Goal: Task Accomplishment & Management: Manage account settings

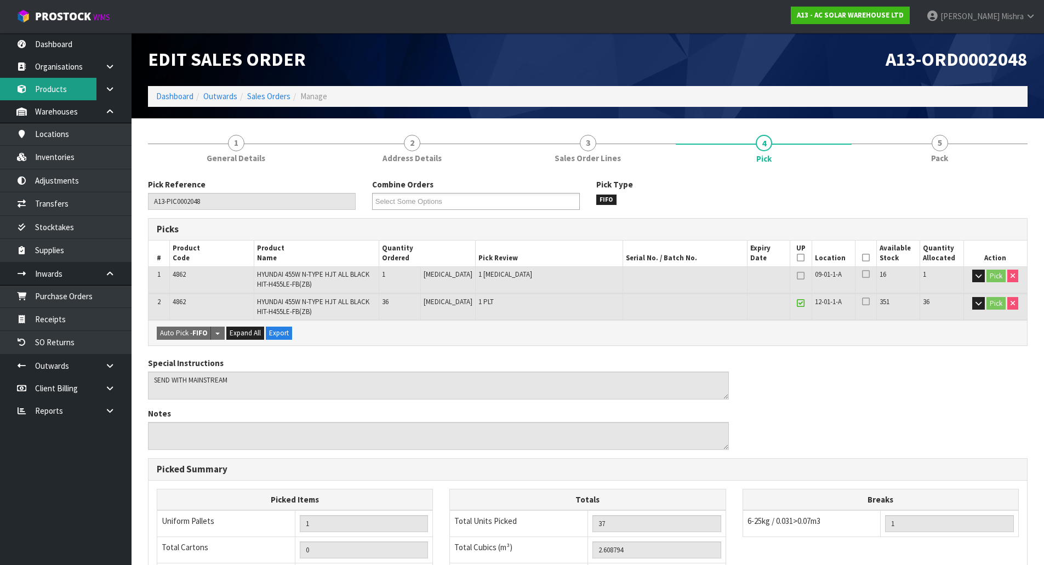
click at [82, 84] on link "Products" at bounding box center [65, 89] width 131 height 22
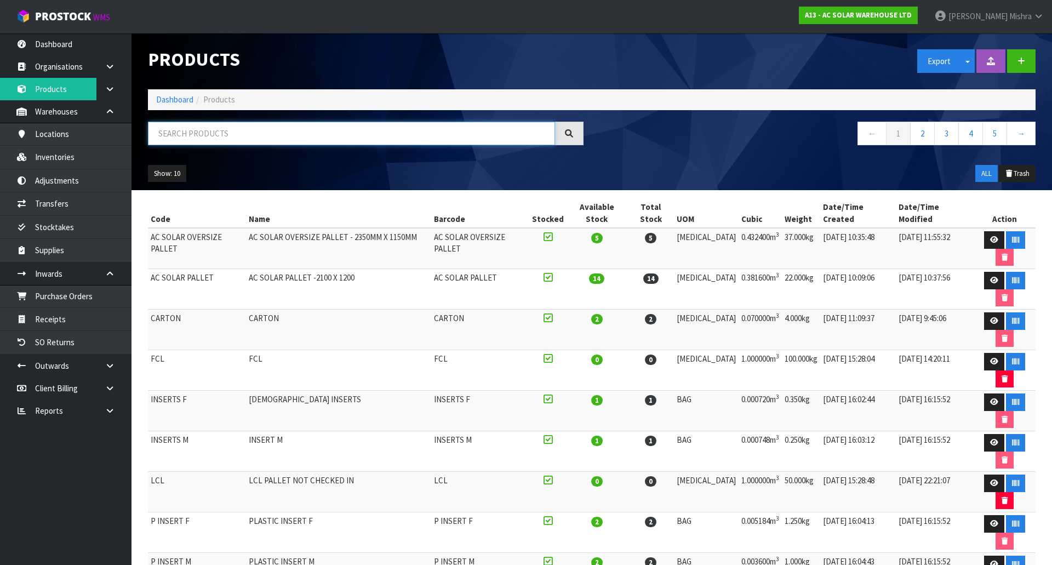
click at [282, 125] on input "text" at bounding box center [351, 134] width 407 height 24
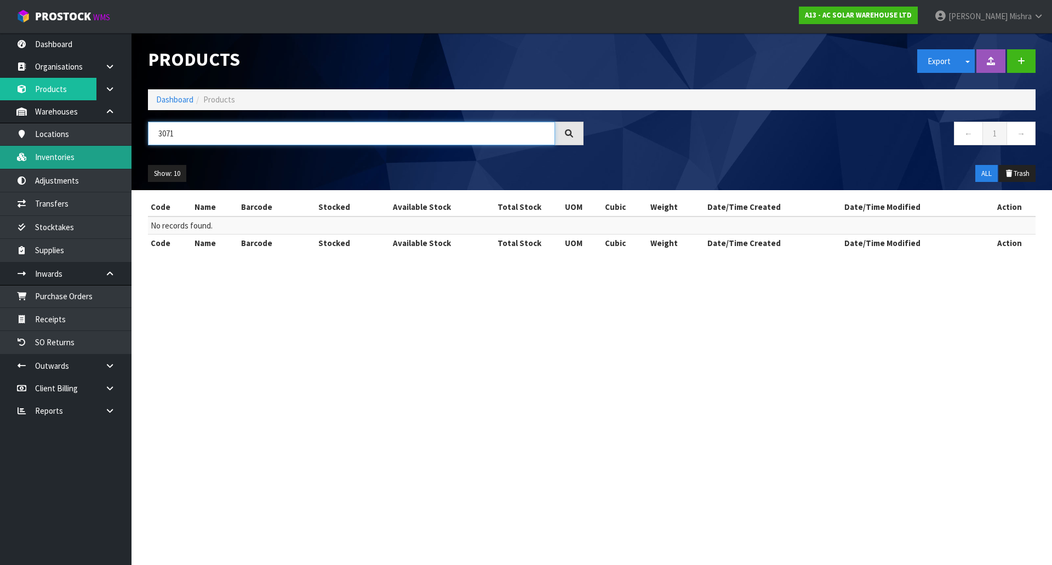
drag, startPoint x: 219, startPoint y: 135, endPoint x: 111, endPoint y: 148, distance: 108.1
click at [111, 148] on body "Toggle navigation ProStock WMS A13 - AC SOLAR WAREHOUSE LTD [PERSON_NAME] Logou…" at bounding box center [526, 282] width 1052 height 565
click at [224, 136] on input "3071" at bounding box center [351, 134] width 407 height 24
drag, startPoint x: 215, startPoint y: 127, endPoint x: 90, endPoint y: 144, distance: 126.1
click at [91, 144] on body "Toggle navigation ProStock WMS A13 - AC SOLAR WAREHOUSE LTD [PERSON_NAME] Logou…" at bounding box center [526, 282] width 1052 height 565
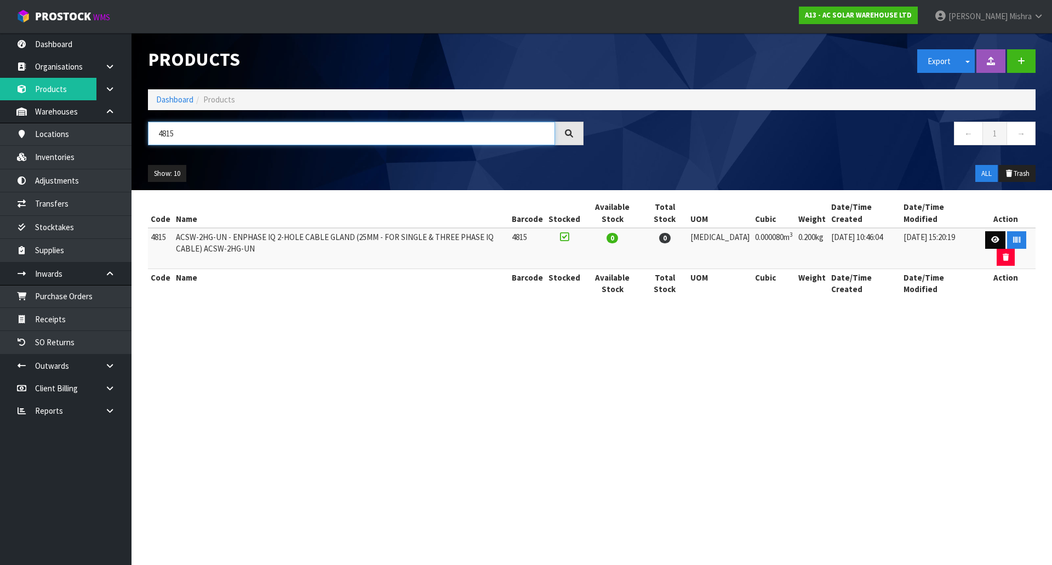
type input "4815"
click at [995, 237] on icon at bounding box center [995, 239] width 8 height 7
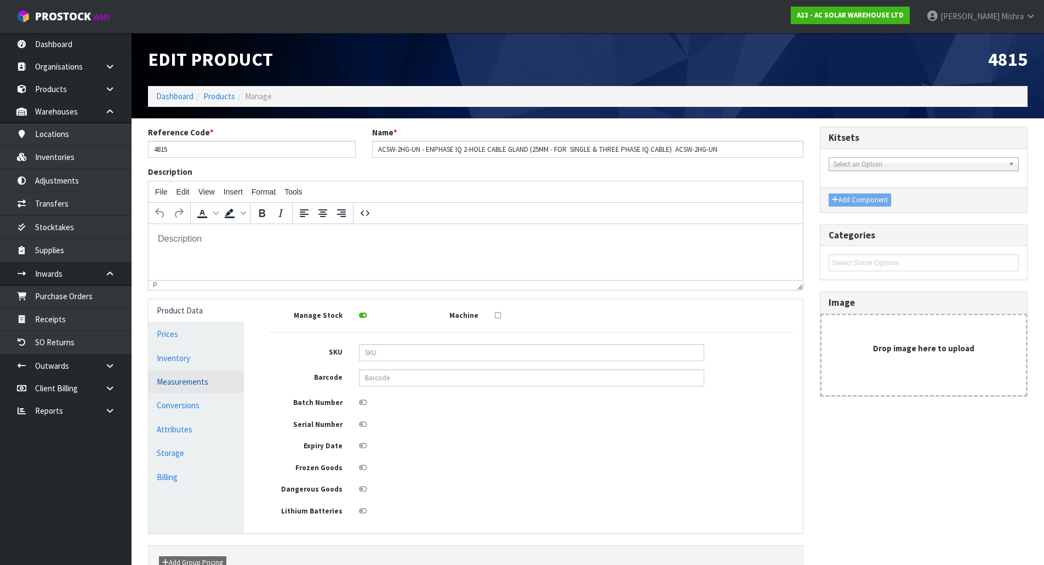
click at [178, 379] on link "Measurements" at bounding box center [195, 381] width 95 height 22
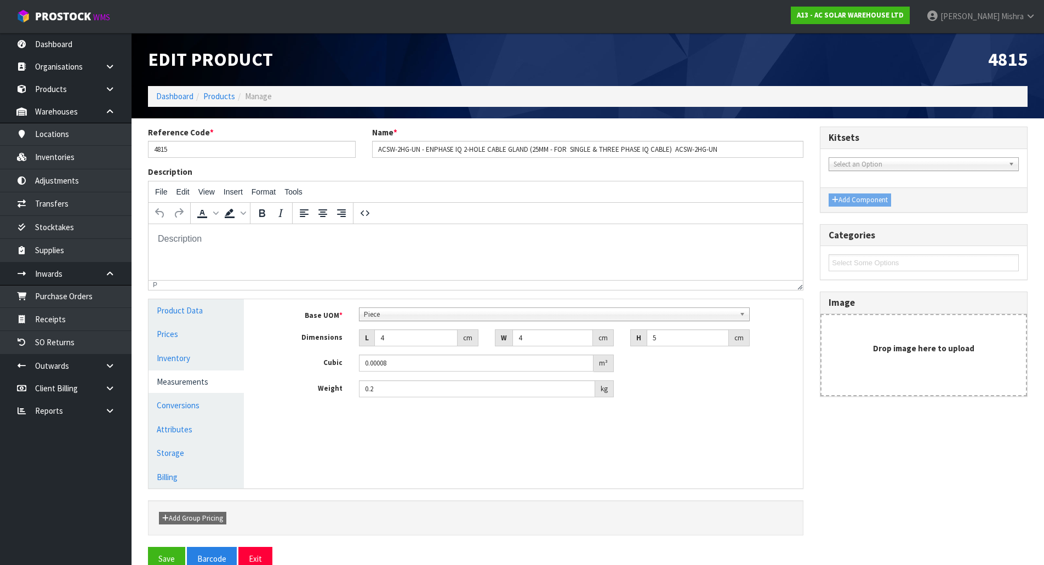
scroll to position [211, 0]
click at [741, 315] on b at bounding box center [744, 314] width 10 height 13
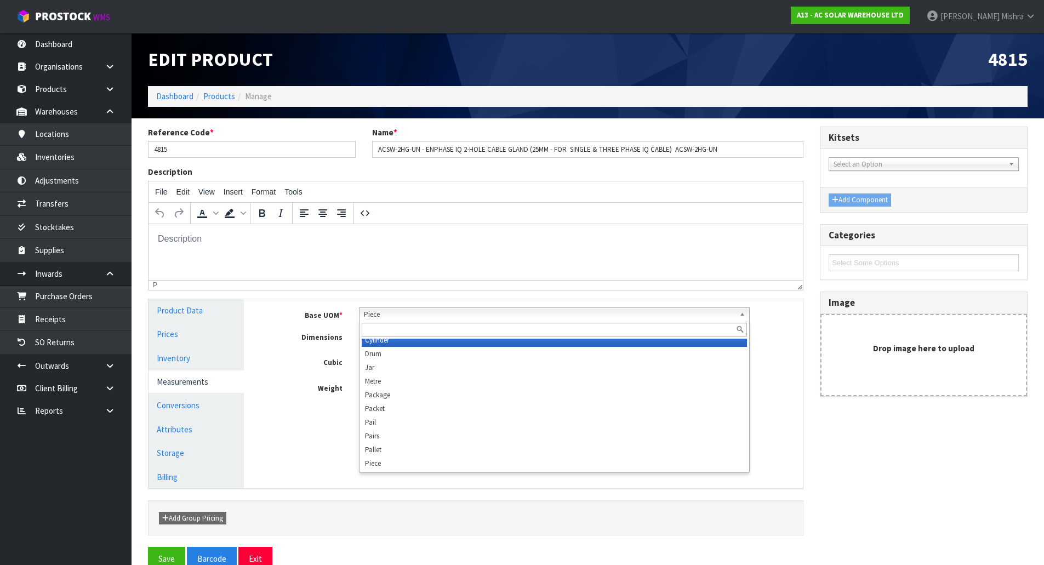
scroll to position [205, 0]
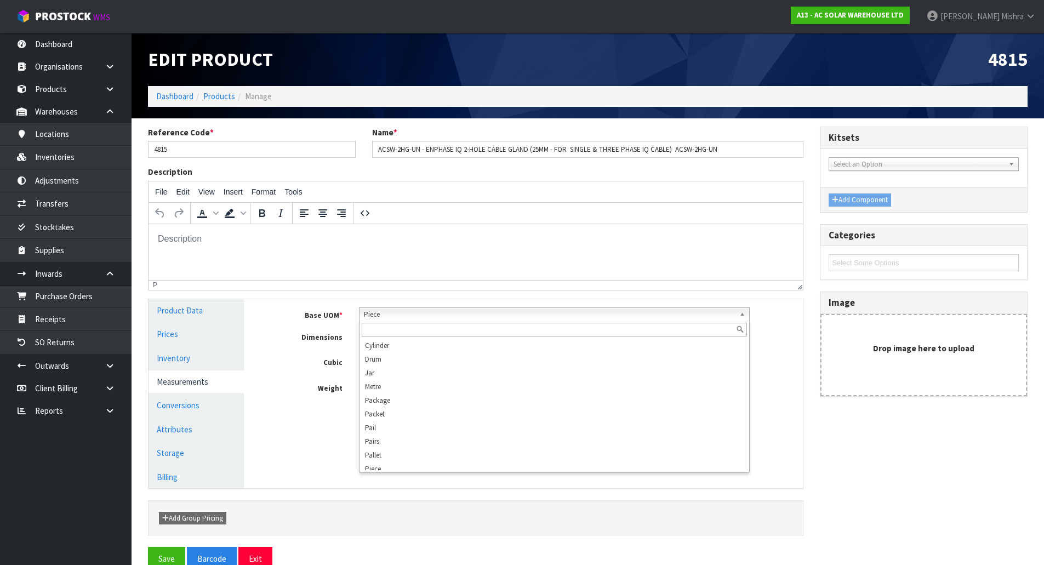
click at [281, 447] on div "Manage Stock Machine SKU Barcode Batch Number Serial Number Expiry Date Frozen …" at bounding box center [531, 393] width 559 height 189
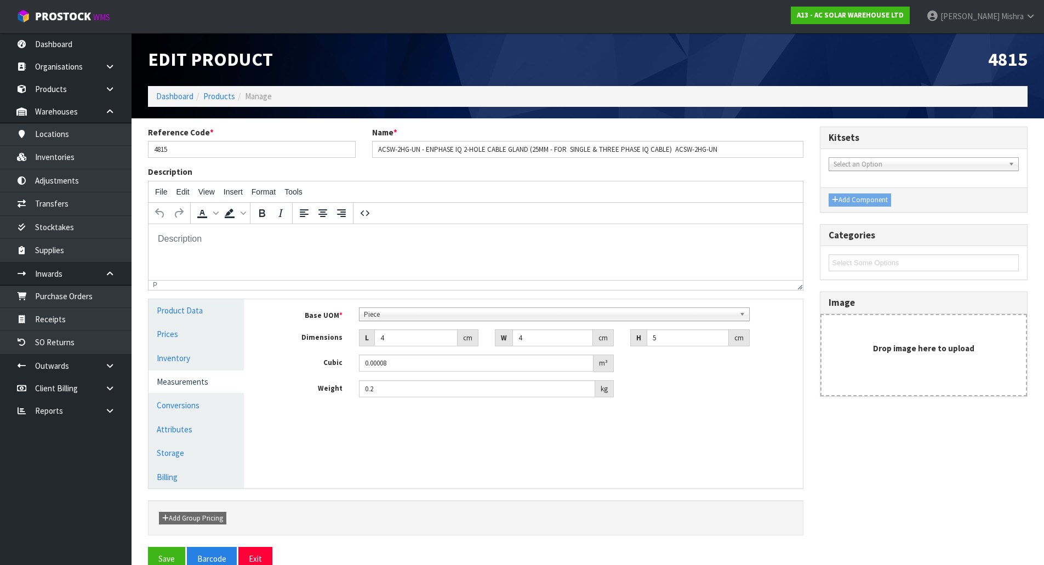
scroll to position [211, 0]
click at [739, 316] on b at bounding box center [744, 314] width 10 height 13
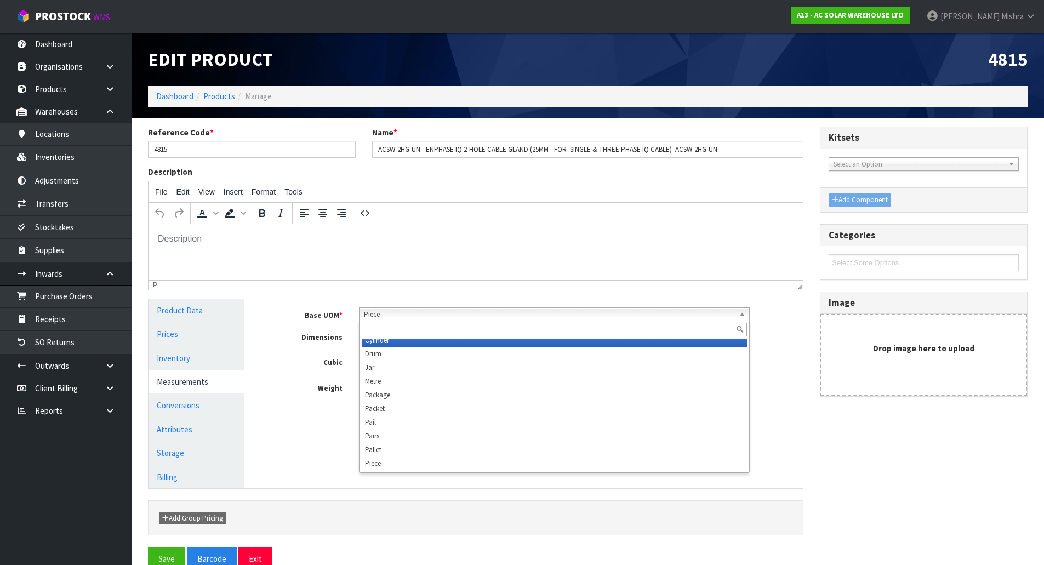
scroll to position [205, 0]
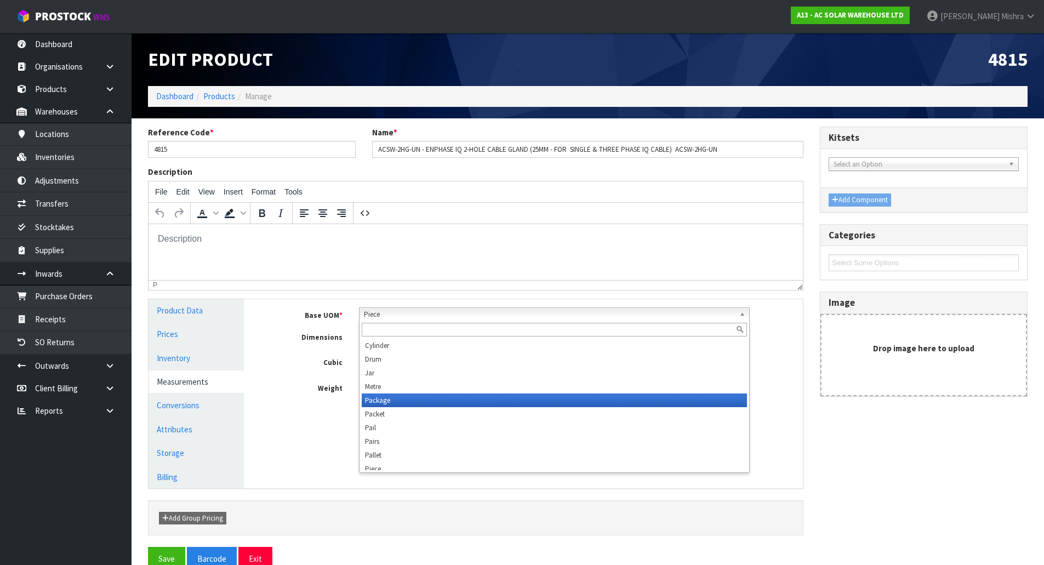
click at [566, 406] on li "Package" at bounding box center [554, 400] width 385 height 14
click at [725, 314] on span "Package" at bounding box center [549, 314] width 371 height 13
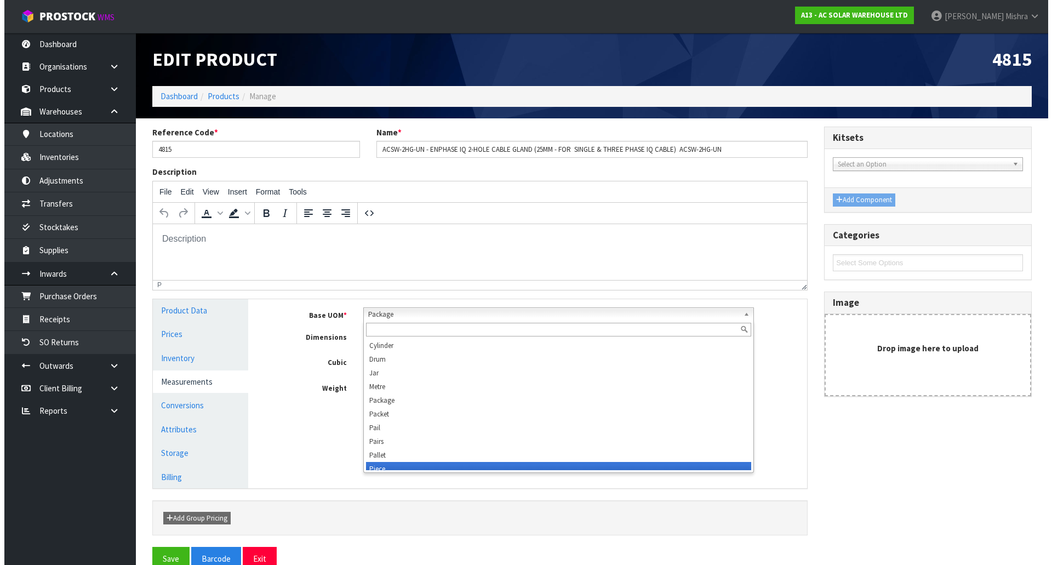
scroll to position [211, 0]
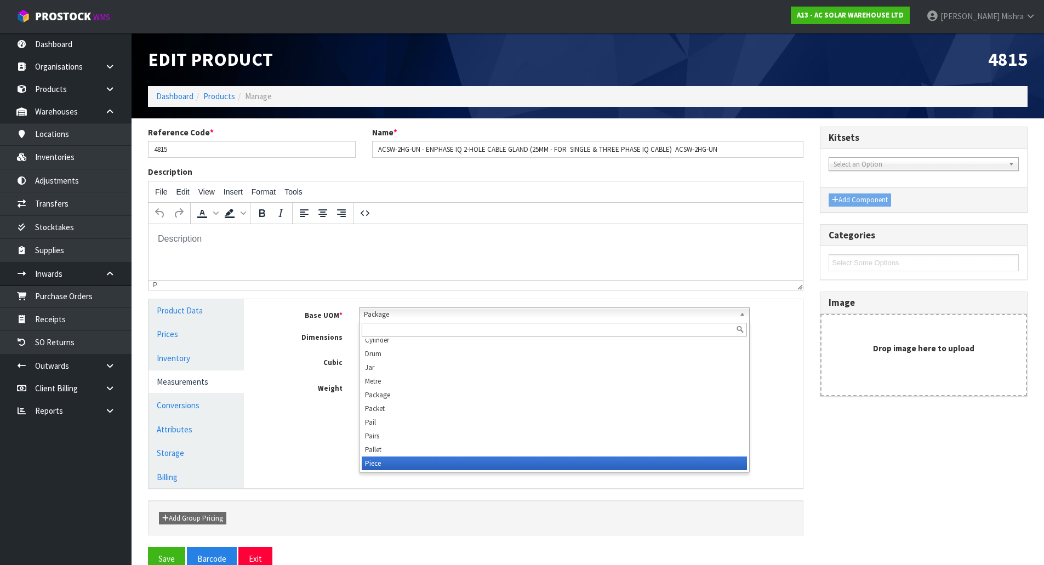
click at [523, 465] on li "Piece" at bounding box center [554, 463] width 385 height 14
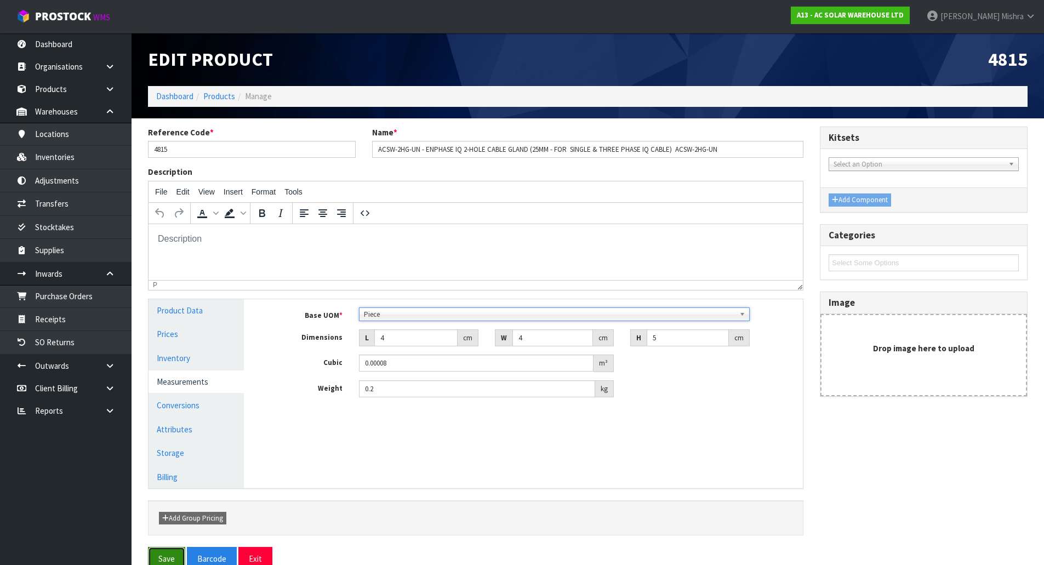
click at [168, 553] on button "Save" at bounding box center [166, 559] width 37 height 24
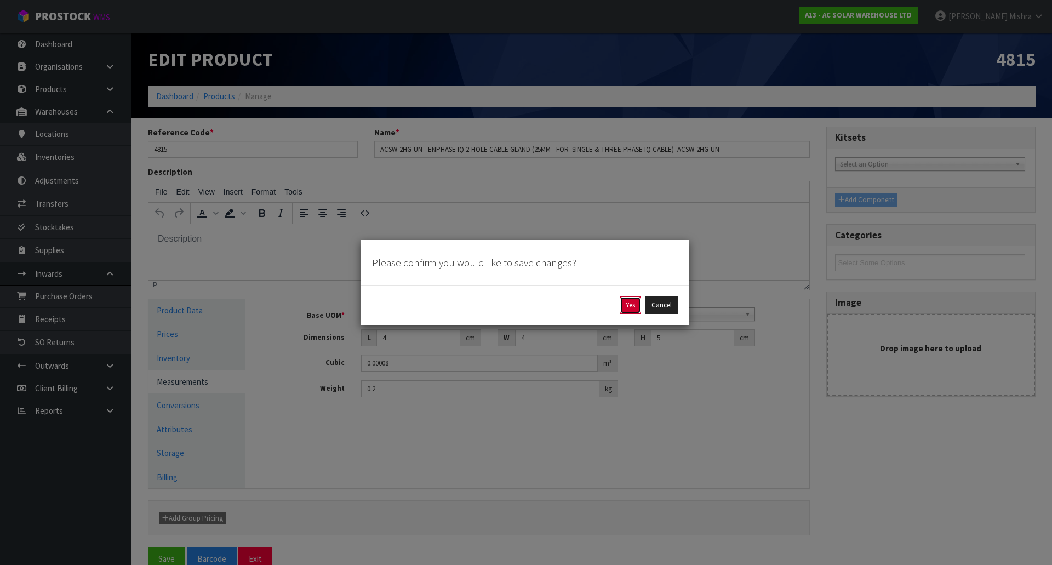
click at [629, 305] on button "Yes" at bounding box center [630, 305] width 21 height 18
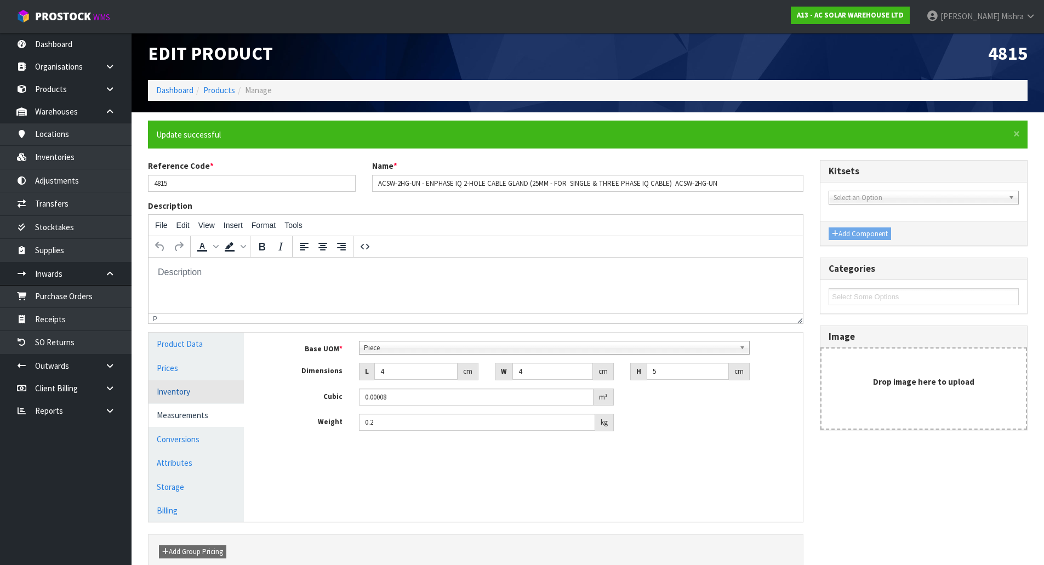
scroll to position [0, 0]
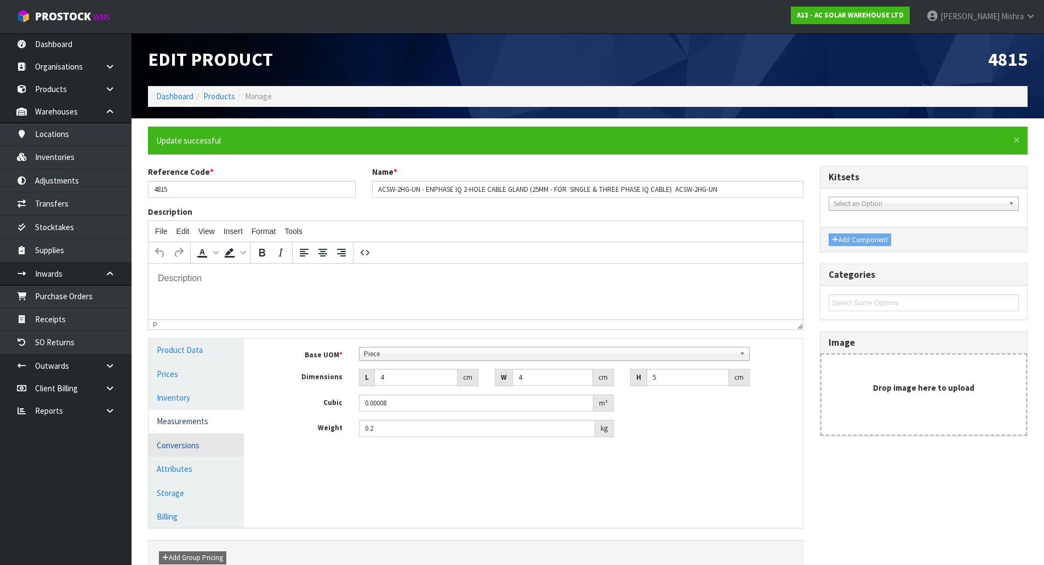
click at [192, 442] on link "Conversions" at bounding box center [195, 445] width 95 height 22
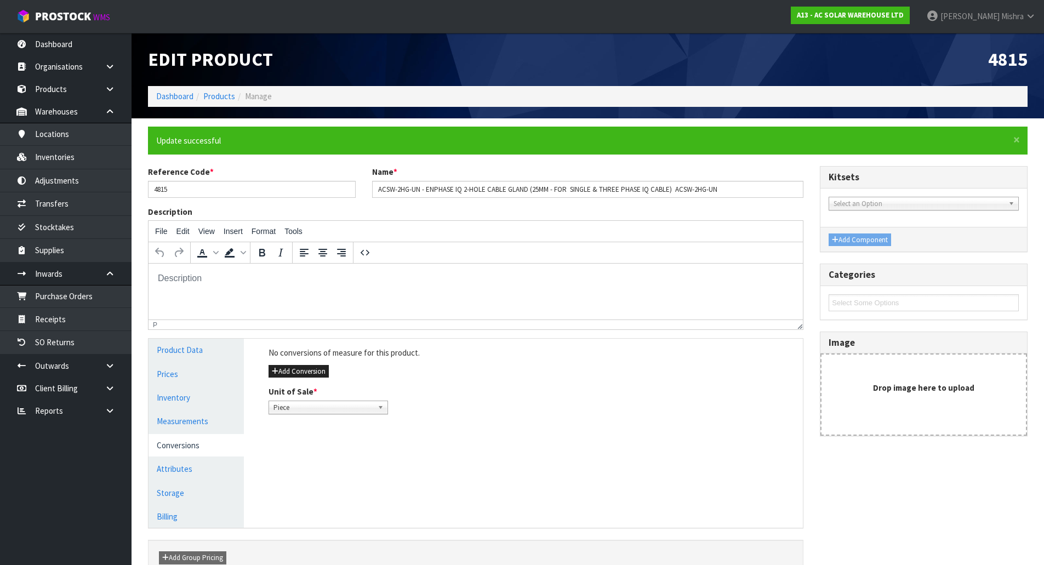
click at [317, 405] on span "Piece" at bounding box center [323, 407] width 100 height 13
click at [472, 399] on div "Unit of Sale * Piece Piece Piece" at bounding box center [531, 400] width 542 height 28
drag, startPoint x: 219, startPoint y: 190, endPoint x: -37, endPoint y: 158, distance: 257.2
click at [0, 158] on html "Toggle navigation ProStock WMS A13 - AC SOLAR WAREHOUSE LTD [PERSON_NAME] Logou…" at bounding box center [522, 282] width 1044 height 565
click at [314, 371] on button "Add Conversion" at bounding box center [298, 371] width 60 height 13
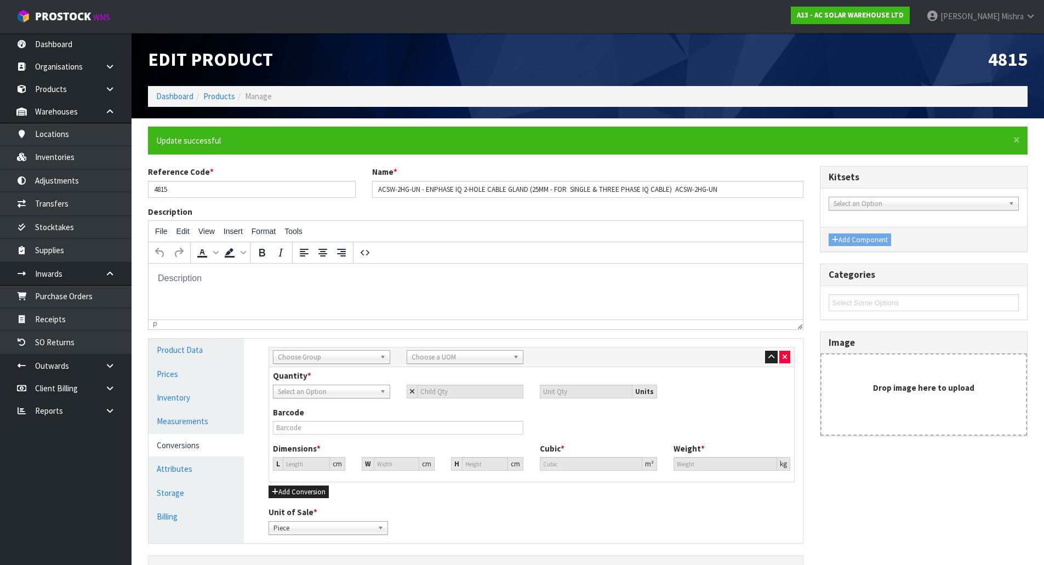
click at [318, 363] on span "Choose Group" at bounding box center [327, 357] width 98 height 13
click at [437, 293] on html at bounding box center [475, 279] width 654 height 30
click at [222, 95] on link "Products" at bounding box center [219, 96] width 32 height 10
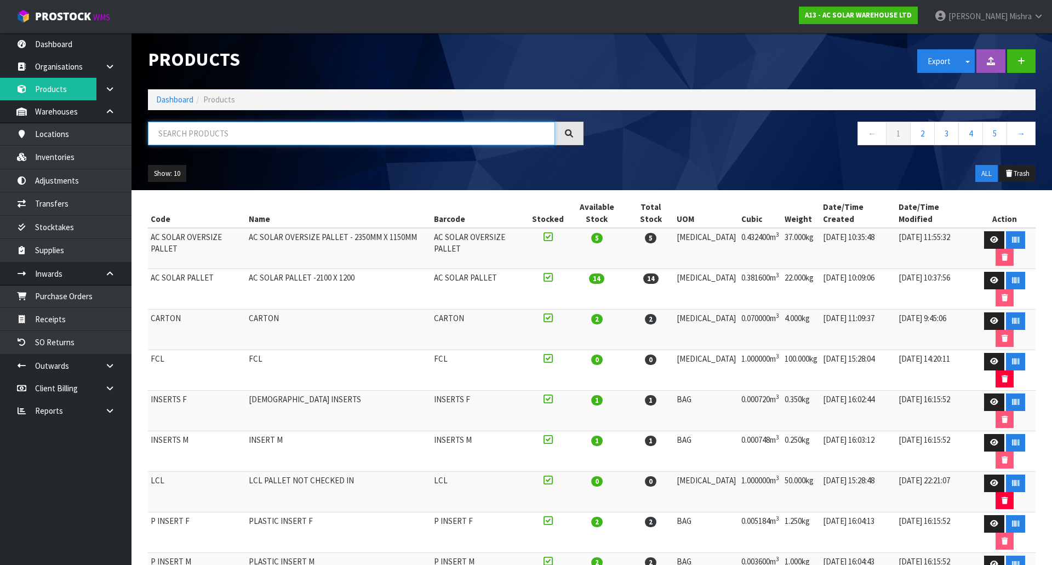
click at [234, 123] on input "text" at bounding box center [351, 134] width 407 height 24
type input "4815"
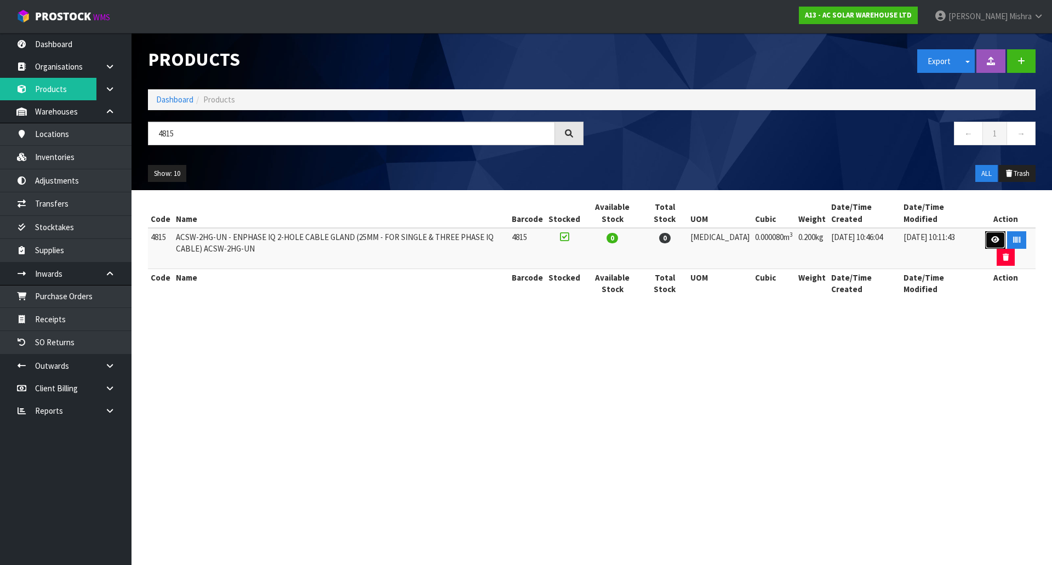
click at [985, 240] on link at bounding box center [995, 240] width 20 height 18
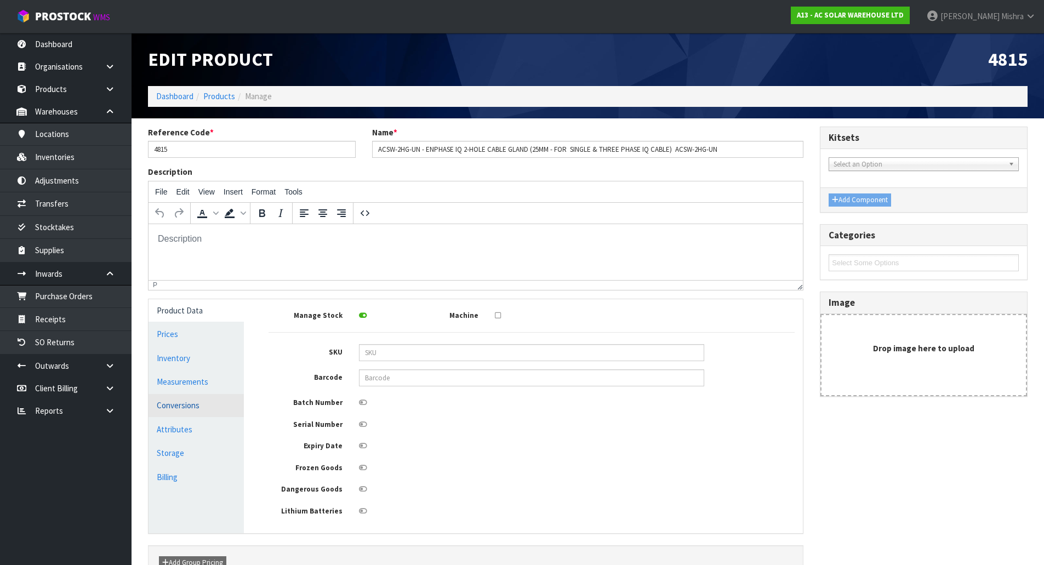
click at [204, 399] on link "Conversions" at bounding box center [195, 405] width 95 height 22
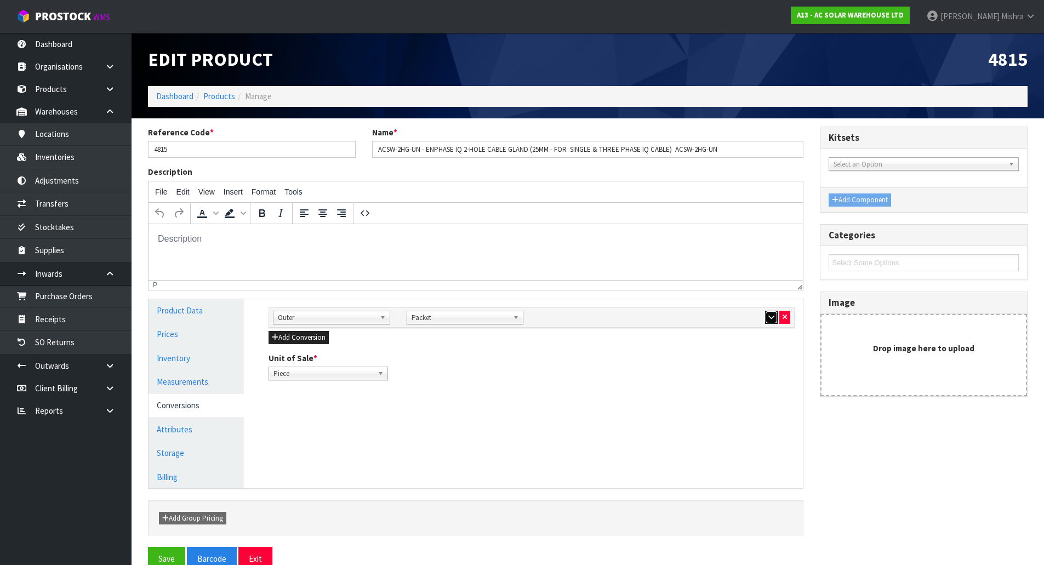
click at [774, 311] on button "button" at bounding box center [771, 317] width 13 height 13
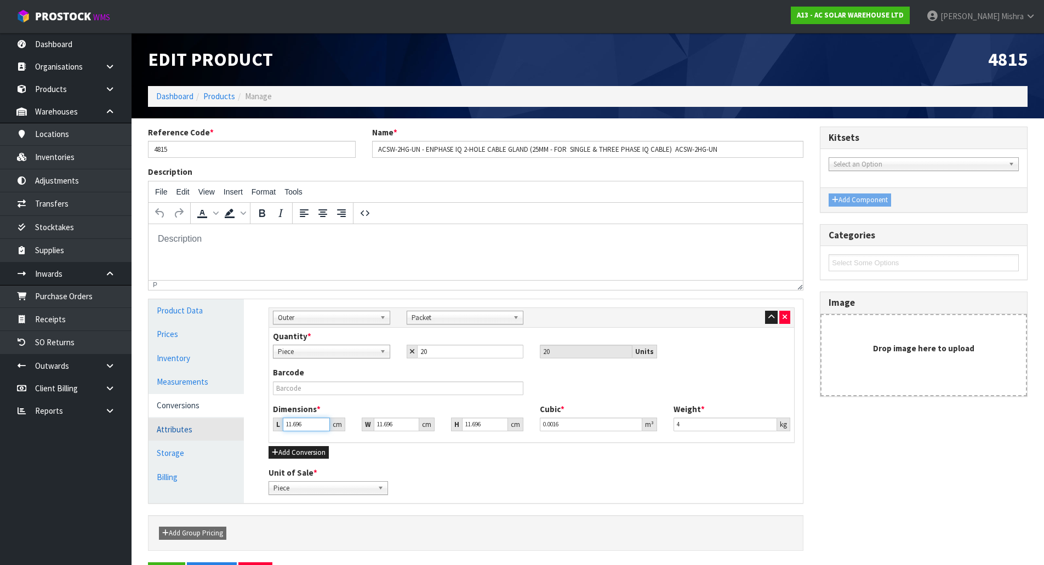
drag, startPoint x: 304, startPoint y: 425, endPoint x: 208, endPoint y: 425, distance: 95.9
click at [208, 425] on div "Product Data Prices Inventory Measurements Conversions Attributes Storage Billi…" at bounding box center [475, 401] width 671 height 204
type input "2"
type input "0.000274"
type input "20"
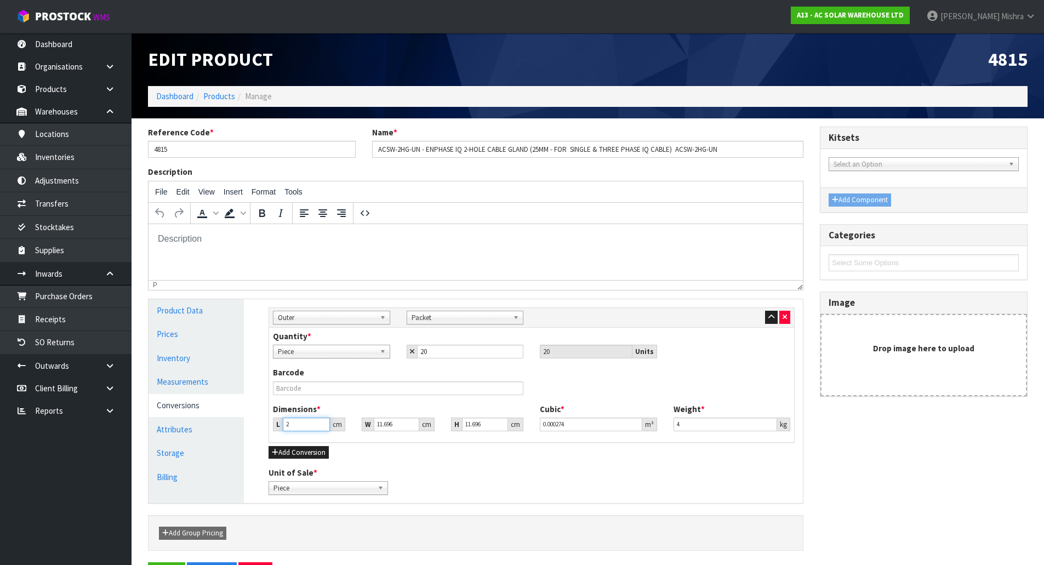
type input "0.002736"
type input "20"
type input "2"
type input "0.000468"
type input "20"
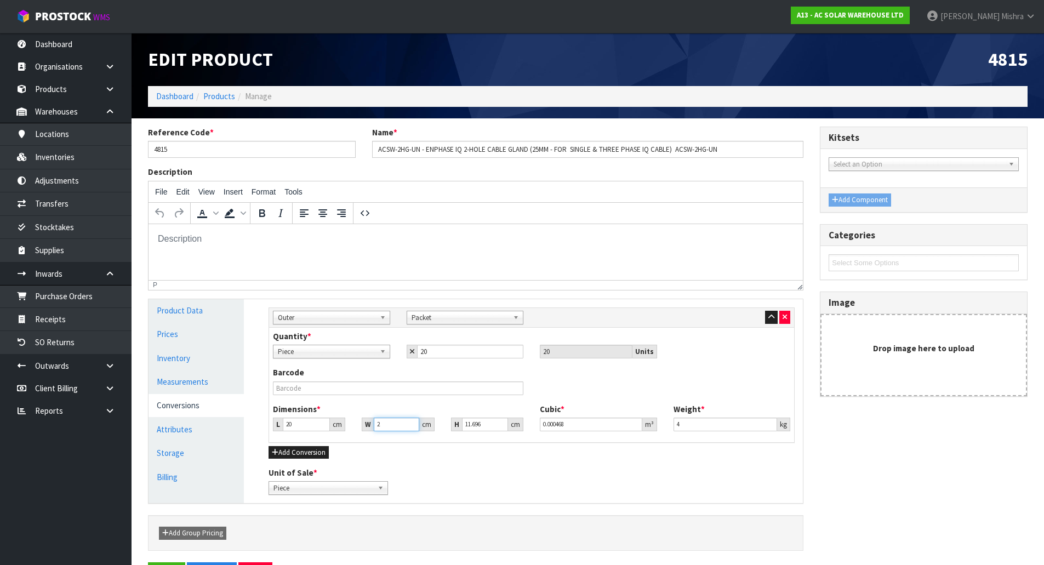
type input "0.004678"
type input "20"
type input "1"
type input "0.0004"
type input "10"
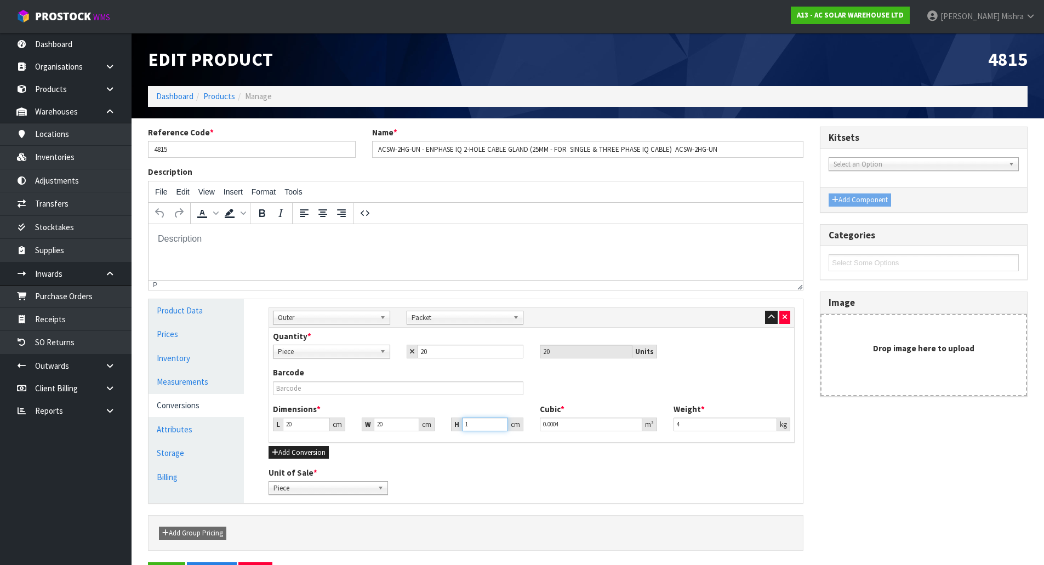
type input "0.004"
type input "10"
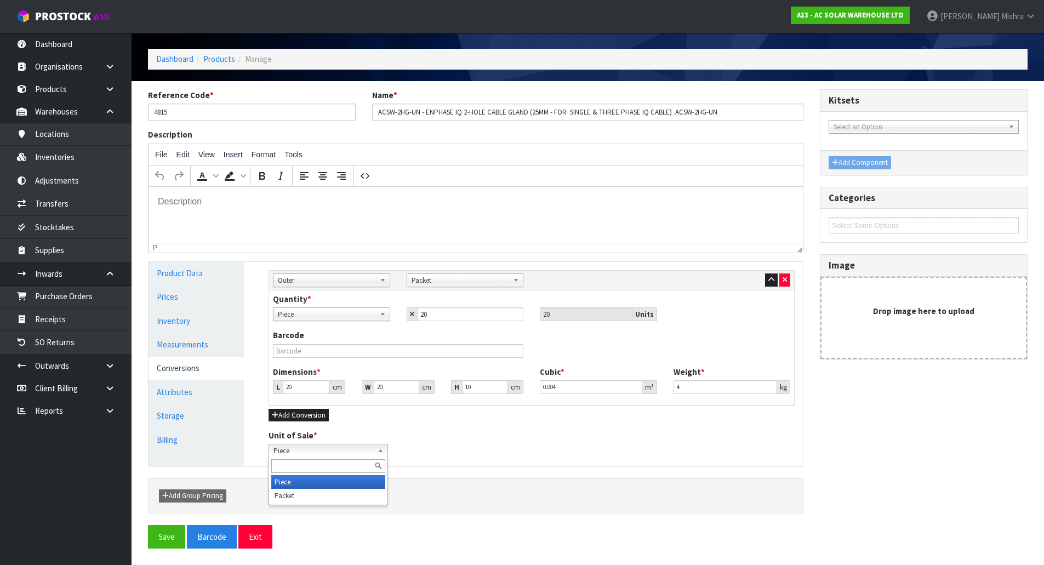
click at [370, 449] on span "Piece" at bounding box center [323, 450] width 100 height 13
click at [352, 502] on li "Packet" at bounding box center [328, 496] width 114 height 14
click at [359, 448] on span "Packet" at bounding box center [323, 450] width 100 height 13
click at [345, 478] on li "Piece" at bounding box center [328, 482] width 114 height 14
click at [165, 541] on button "Save" at bounding box center [166, 537] width 37 height 24
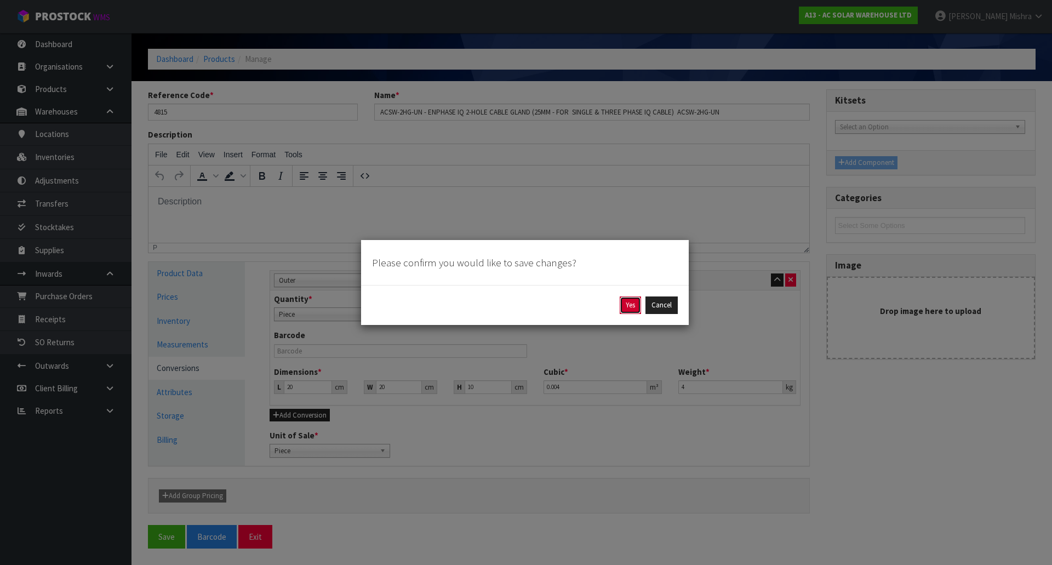
click at [620, 307] on button "Yes" at bounding box center [630, 305] width 21 height 18
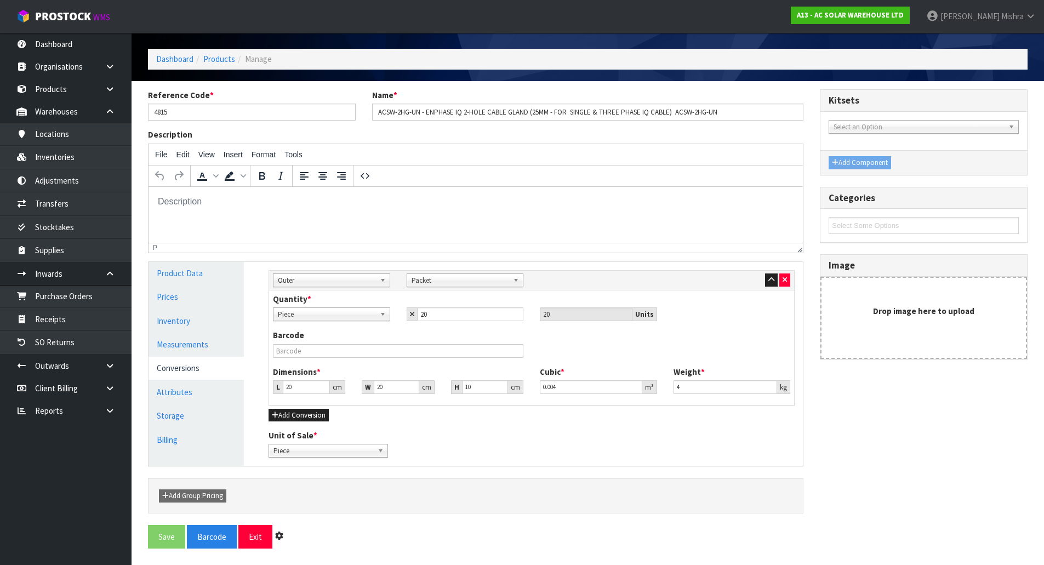
scroll to position [0, 0]
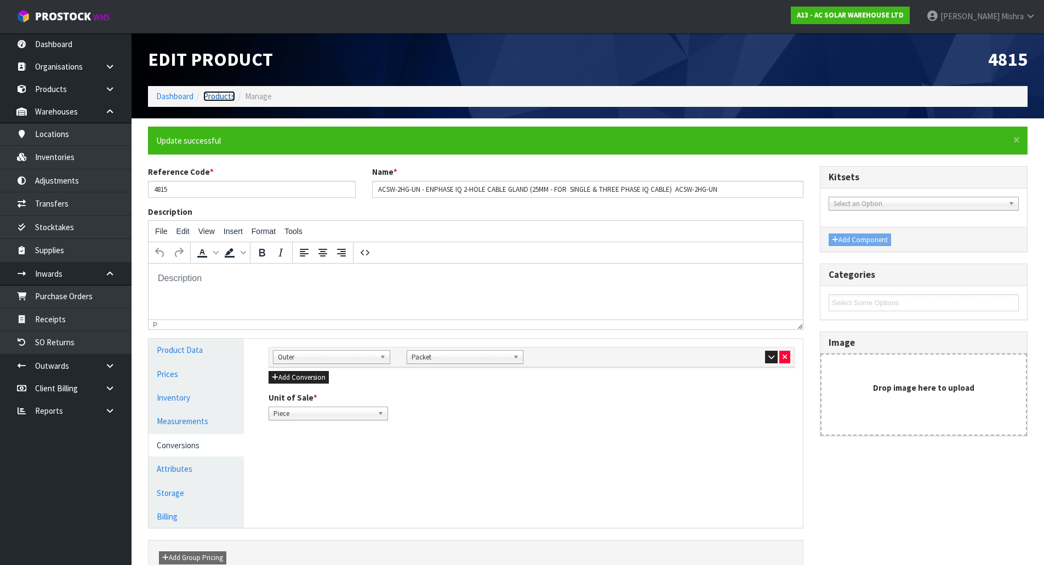
click at [214, 98] on link "Products" at bounding box center [219, 96] width 32 height 10
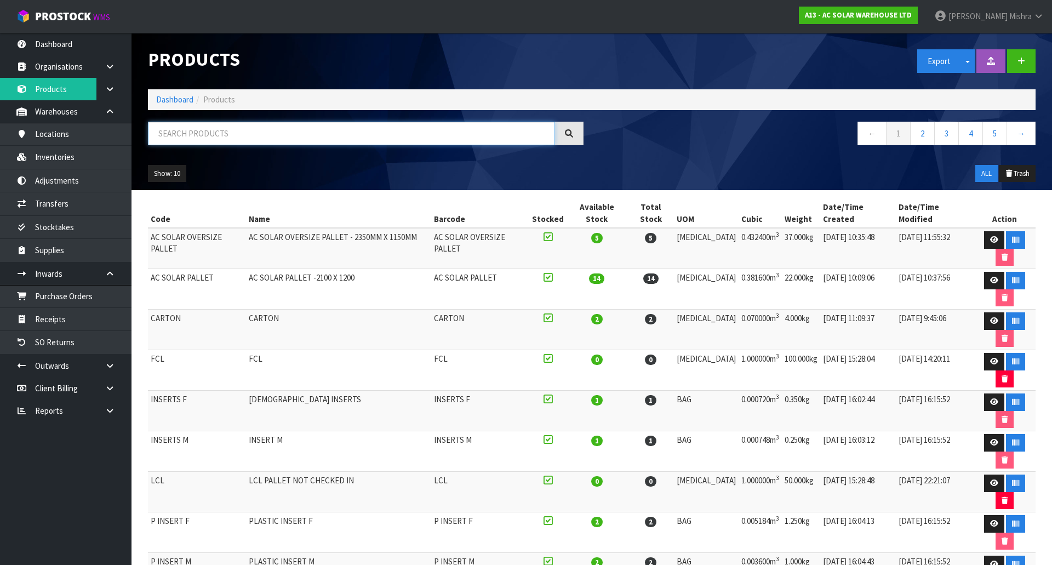
click at [236, 138] on input "text" at bounding box center [351, 134] width 407 height 24
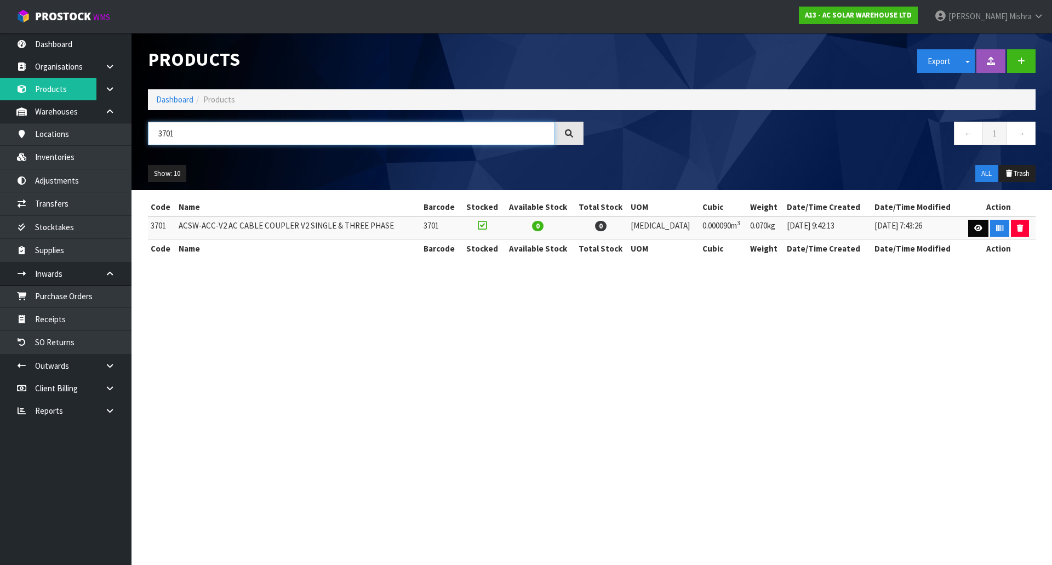
type input "3701"
click at [974, 232] on link at bounding box center [978, 229] width 20 height 18
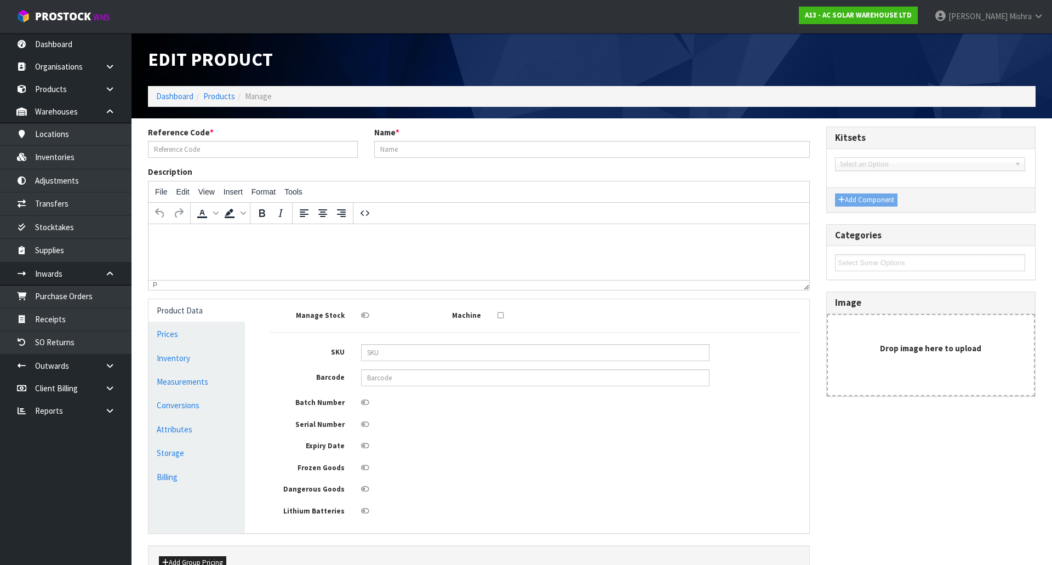
type input "3701"
type input "ACSW-ACC-V2 AC CABLE COUPLER V2 SINGLE & THREE PHASE"
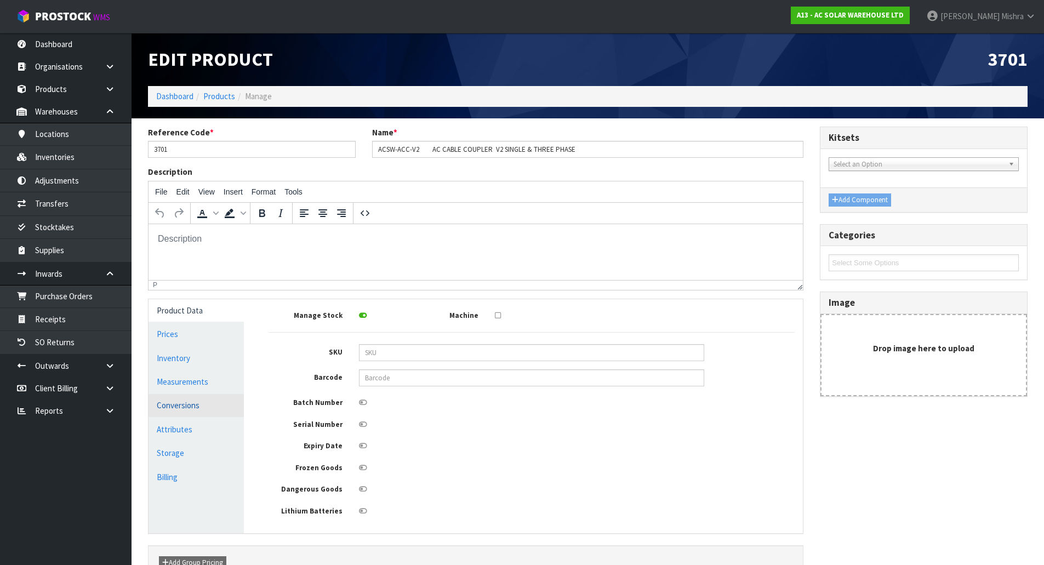
click at [192, 405] on link "Conversions" at bounding box center [195, 405] width 95 height 22
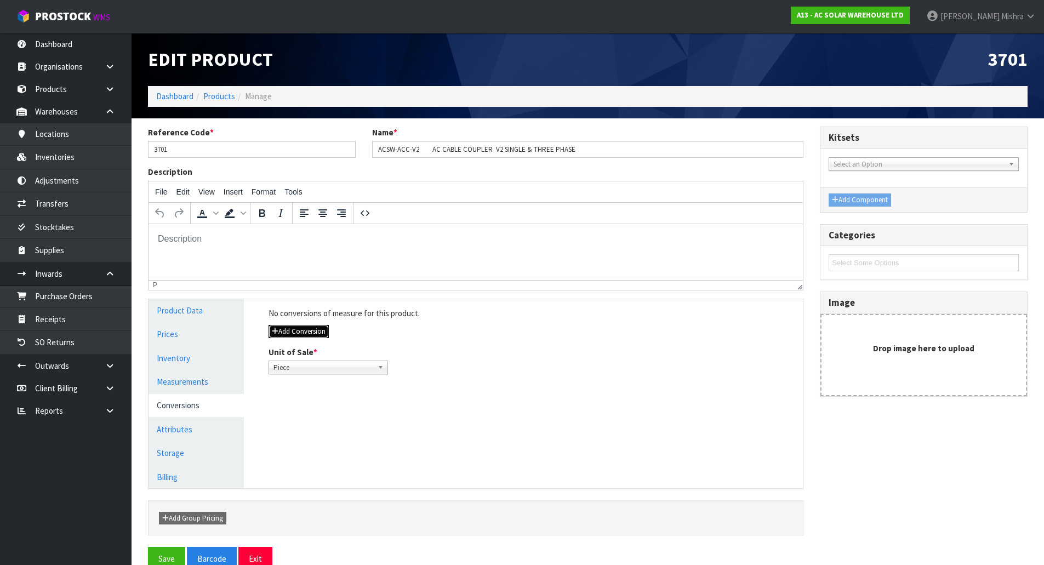
click at [305, 334] on button "Add Conversion" at bounding box center [298, 331] width 60 height 13
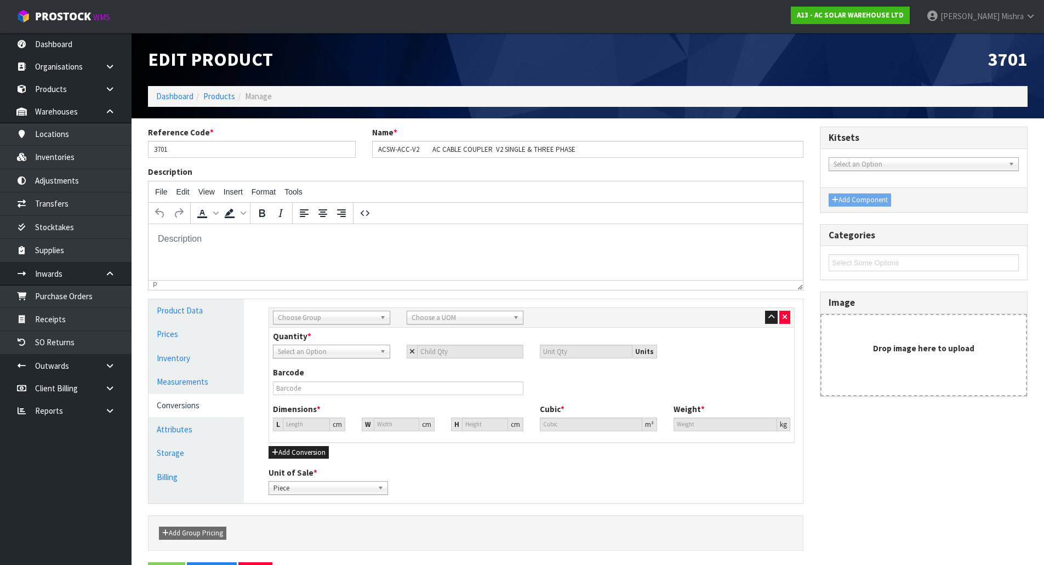
click at [337, 312] on span "Choose Group" at bounding box center [327, 317] width 98 height 13
click at [307, 378] on li "Outer" at bounding box center [332, 376] width 112 height 14
click at [469, 322] on span "Choose a UOM" at bounding box center [460, 317] width 98 height 13
click at [453, 351] on li "Packet" at bounding box center [465, 349] width 112 height 14
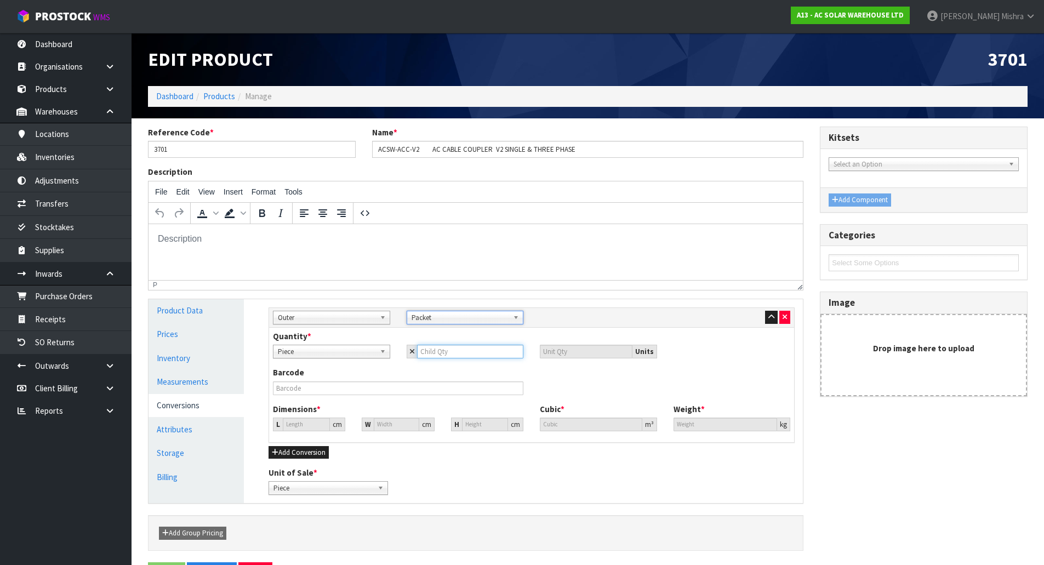
click at [442, 347] on input "number" at bounding box center [470, 352] width 107 height 14
type input "4"
type input "40"
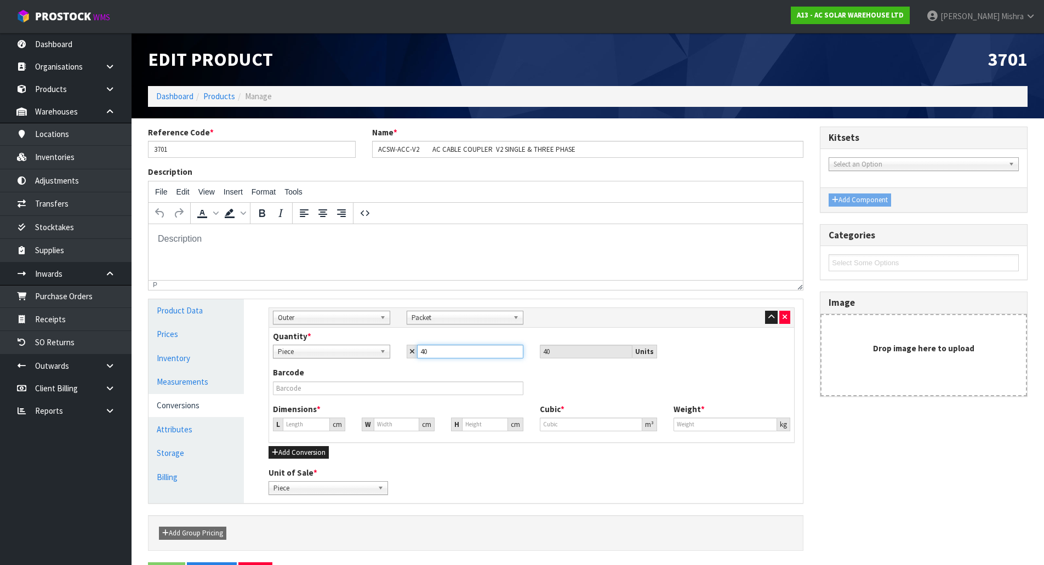
type input "40"
type input "15.326"
type input "0.0036"
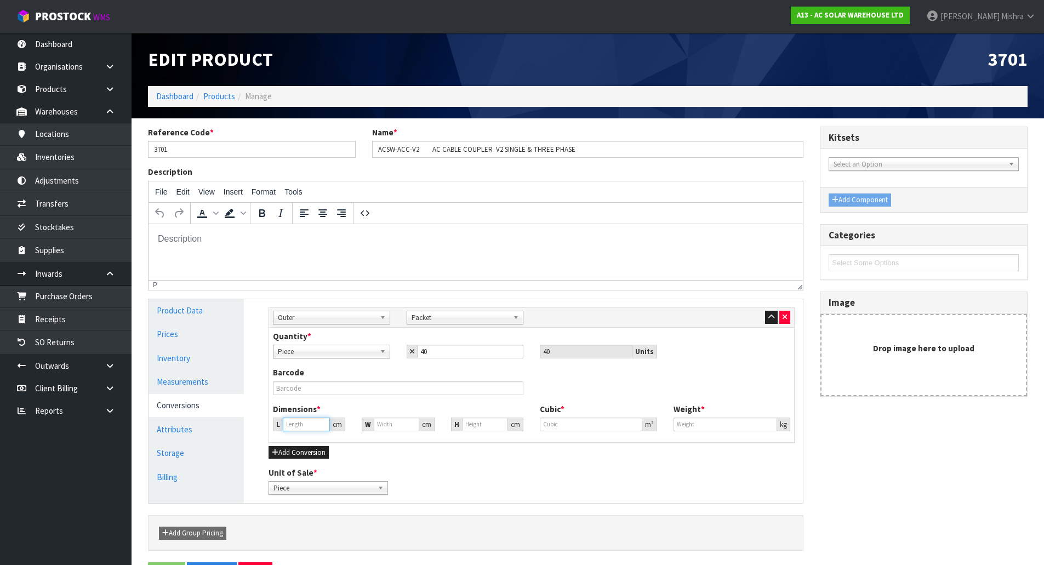
type input "2.8"
click at [293, 425] on input "15.326" at bounding box center [306, 424] width 47 height 14
drag, startPoint x: 311, startPoint y: 423, endPoint x: 190, endPoint y: 423, distance: 121.1
click at [190, 423] on div "Product Data Prices Inventory Measurements Conversions Attributes Storage Billi…" at bounding box center [475, 401] width 671 height 204
type input "2"
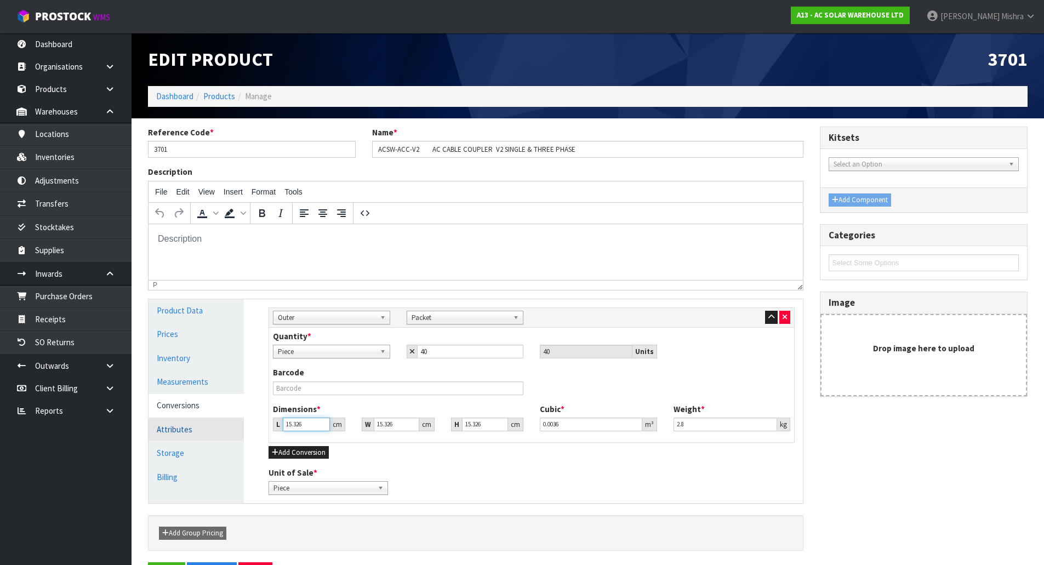
type input "0.00047"
type input "25"
type input "0.005872"
type input "25"
type input "2"
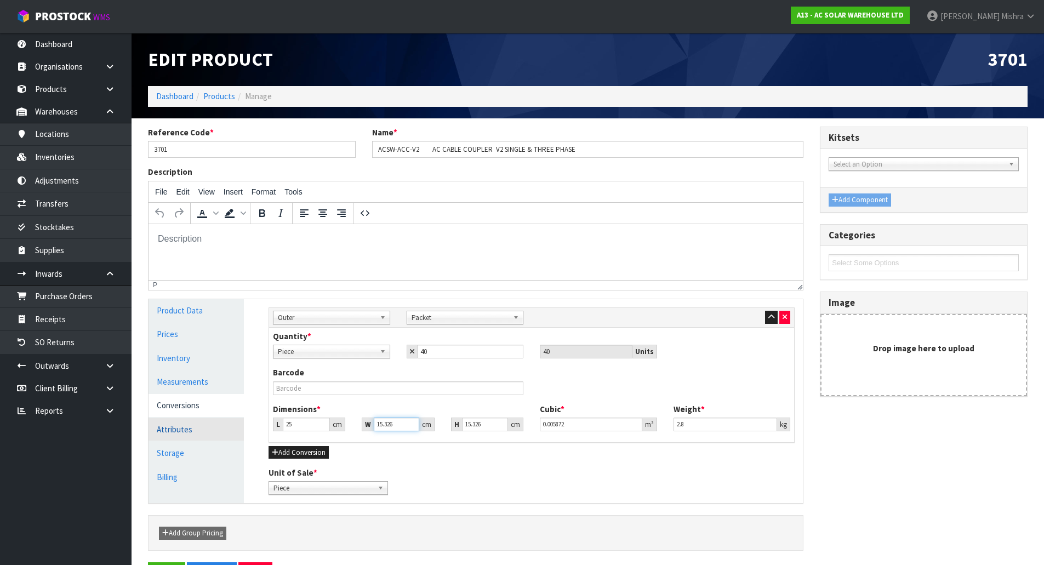
type input "0.000766"
type input "25"
type input "0.009579"
type input "25"
type input "1"
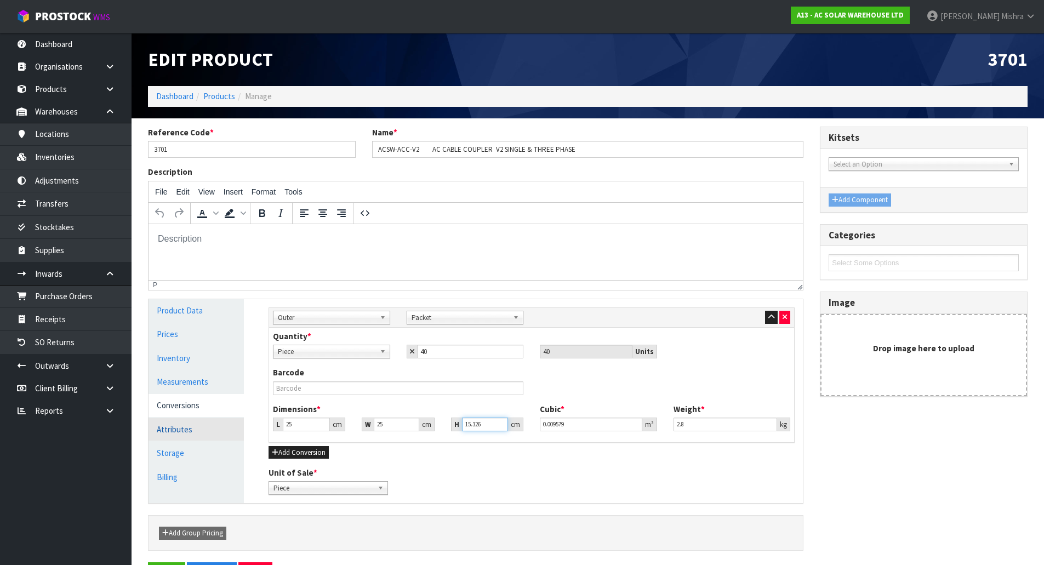
type input "0.000625"
type input "15"
type input "0.009375"
type input "15"
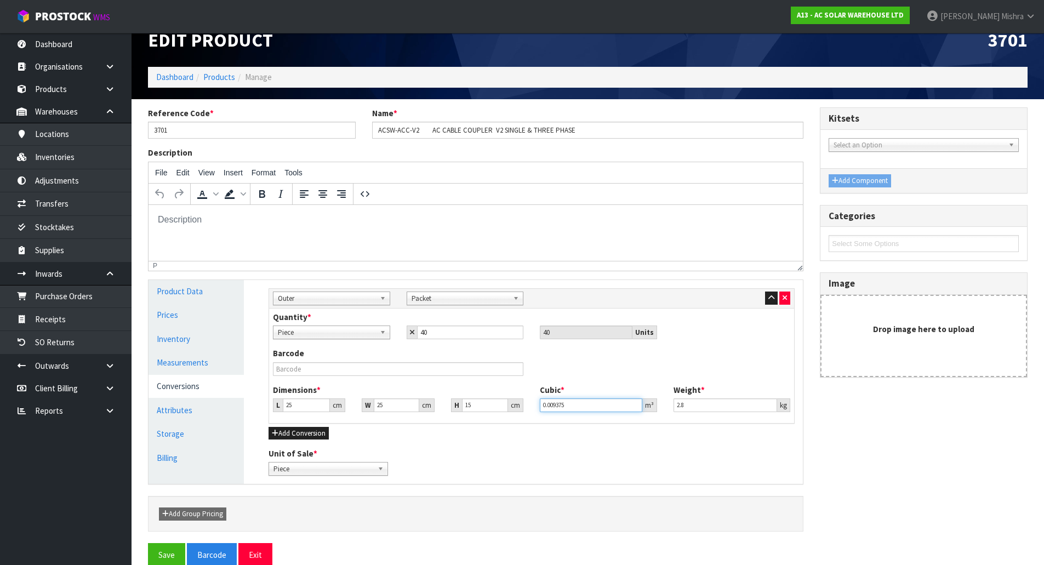
scroll to position [37, 0]
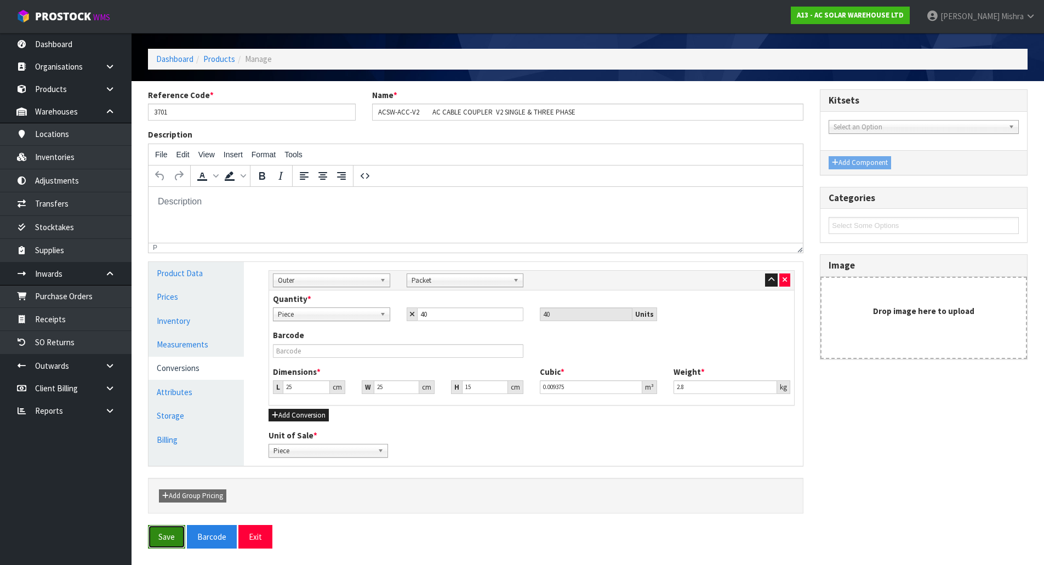
click at [155, 534] on button "Save" at bounding box center [166, 537] width 37 height 24
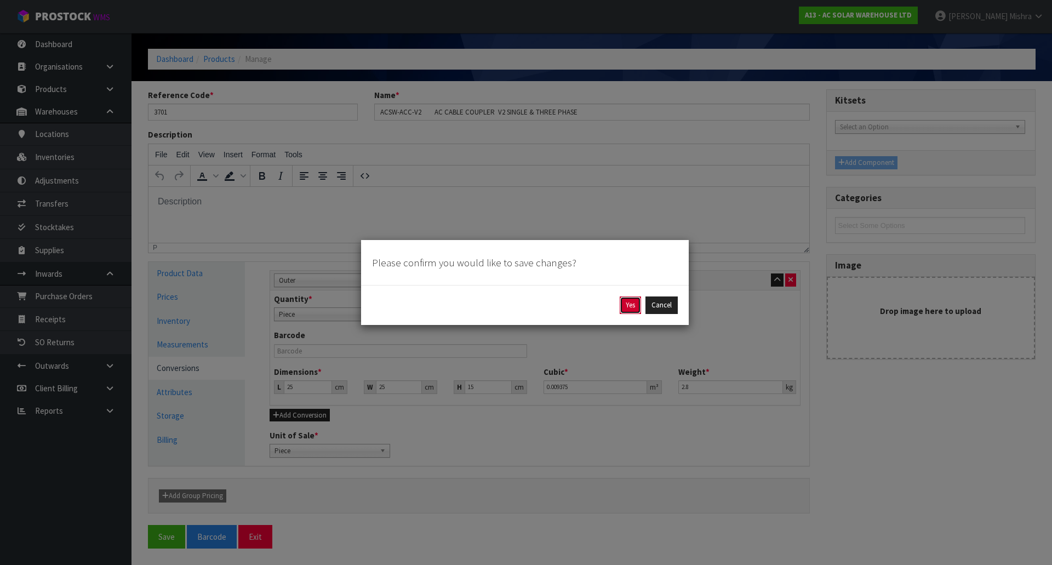
click at [626, 311] on button "Yes" at bounding box center [630, 305] width 21 height 18
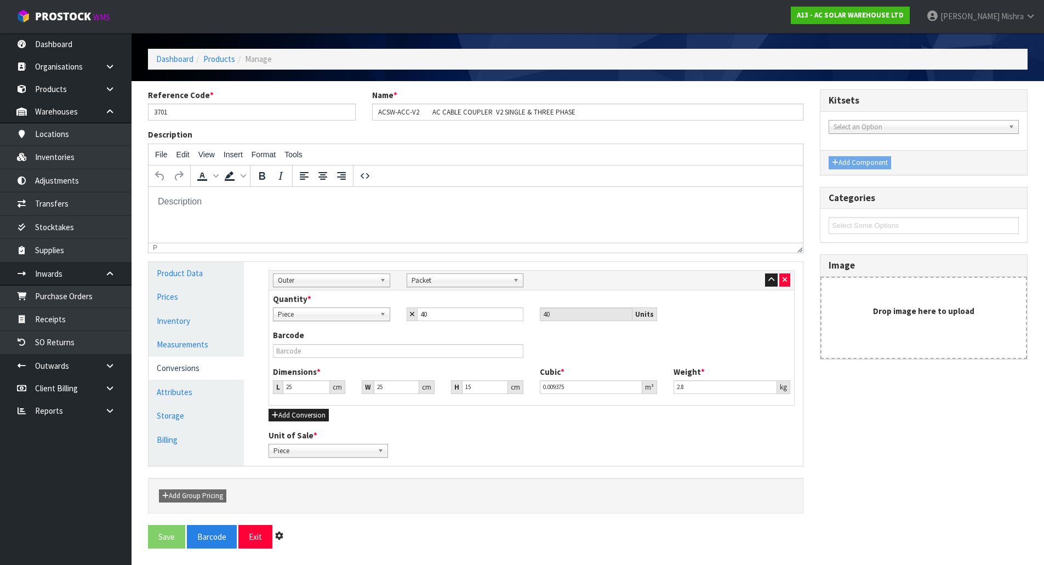
scroll to position [0, 0]
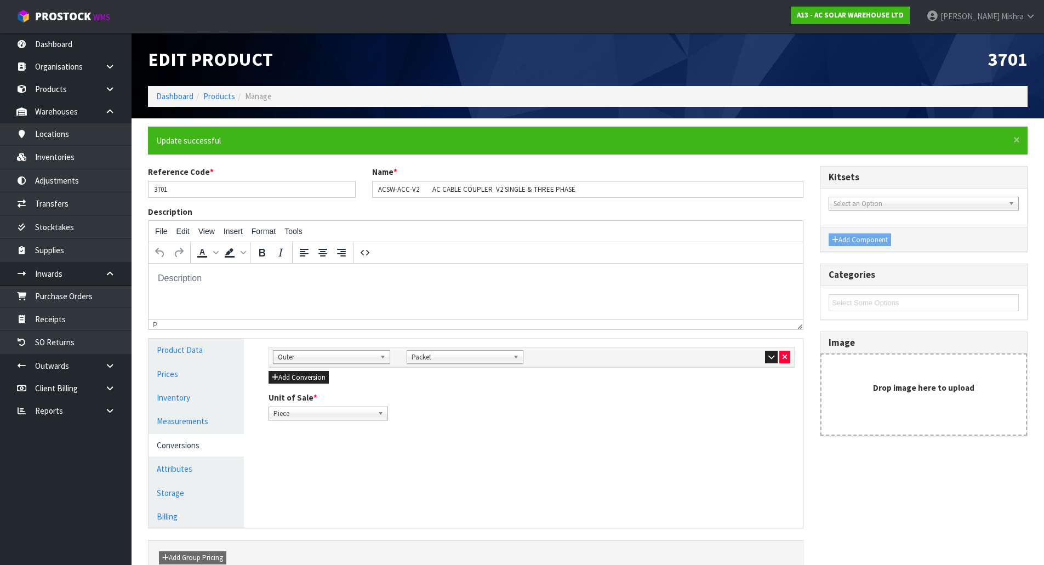
click at [743, 8] on nav "Toggle navigation ProStock WMS A13 - AC SOLAR WAREHOUSE LTD [PERSON_NAME] Logout" at bounding box center [522, 16] width 1044 height 33
